Goal: Communication & Community: Share content

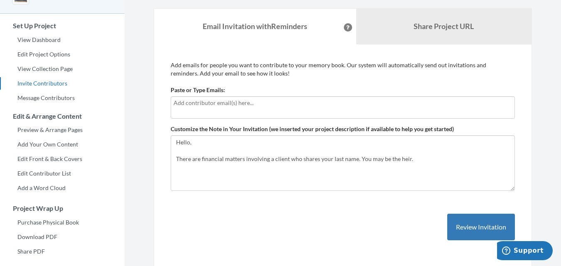
scroll to position [56, 0]
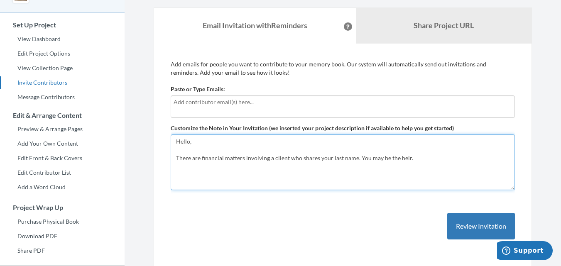
click at [318, 151] on textarea "Hello, There are financial matters involving a client who shares your last name…" at bounding box center [343, 163] width 344 height 56
click at [324, 158] on textarea "Hello, There are financial matters involving a client who shares your last name…" at bounding box center [343, 163] width 344 height 56
paste textarea "Contact me:( [EMAIL_ADDRESS][DOMAIN_NAME] ) for details. – [PERSON_NAME]"
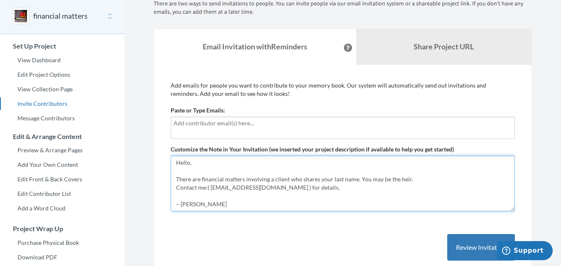
scroll to position [32, 0]
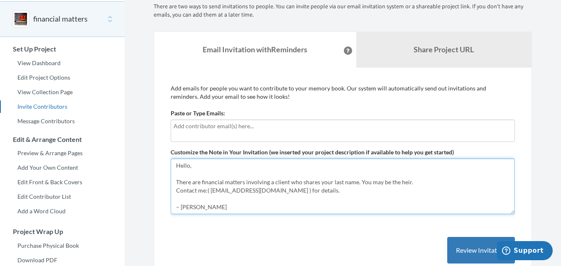
type textarea "Hello, There are financial matters involving a client who shares your last name…"
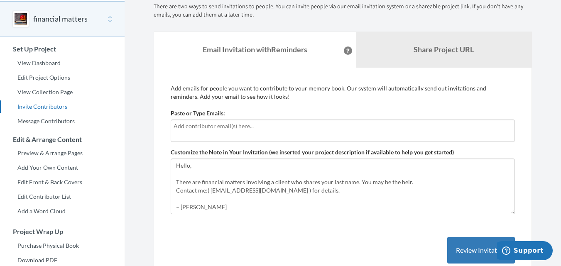
click at [320, 135] on div at bounding box center [343, 131] width 344 height 22
click at [286, 134] on div at bounding box center [343, 131] width 344 height 22
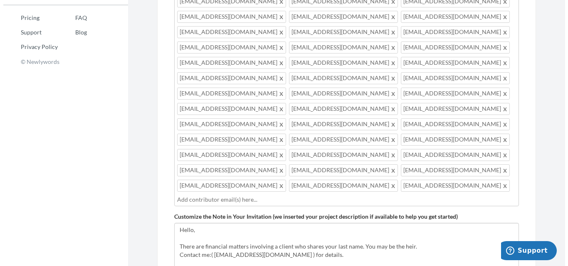
scroll to position [347, 0]
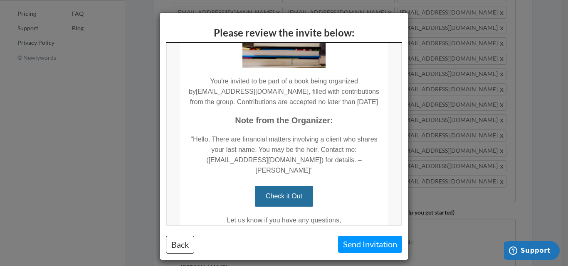
scroll to position [155, 0]
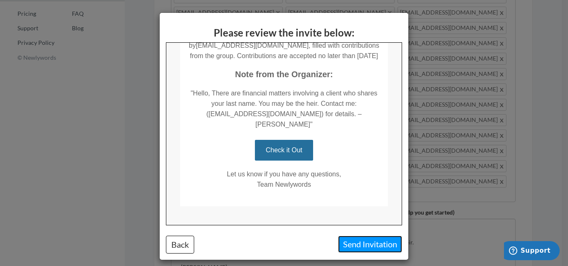
click at [365, 242] on button "Send Invitation" at bounding box center [370, 244] width 64 height 17
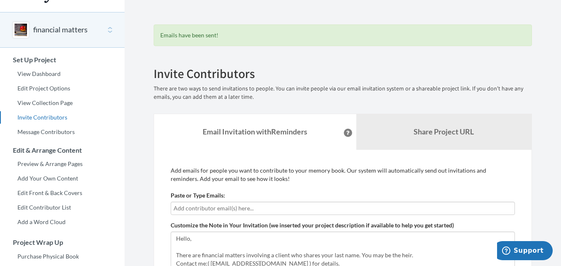
scroll to position [24, 0]
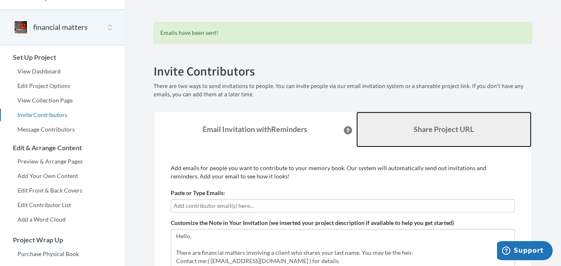
click at [404, 128] on link "Share Project URL" at bounding box center [444, 130] width 176 height 36
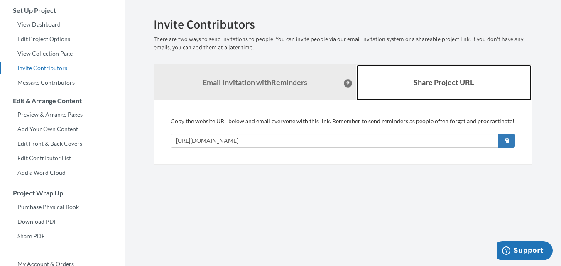
scroll to position [71, 0]
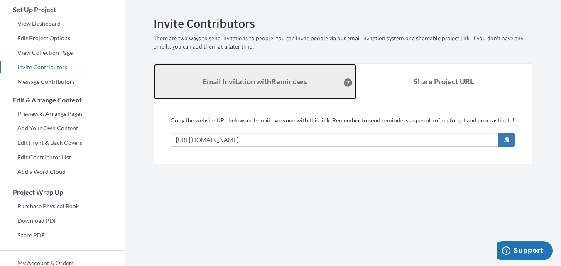
click at [305, 86] on link "Email Invitation with Reminders" at bounding box center [255, 82] width 202 height 36
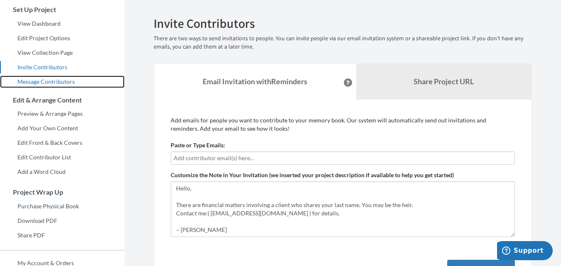
click at [57, 82] on link "Message Contributors" at bounding box center [62, 82] width 125 height 12
